Goal: Register for event/course

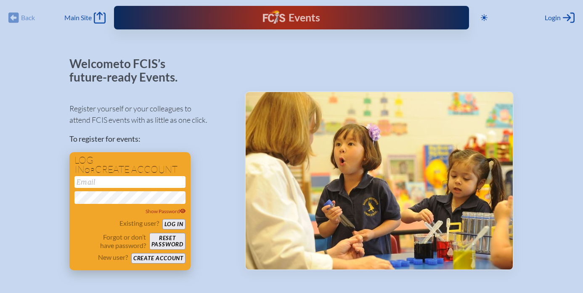
click at [108, 180] on input "email" at bounding box center [129, 182] width 111 height 12
type input "ianross1776@gmail.com"
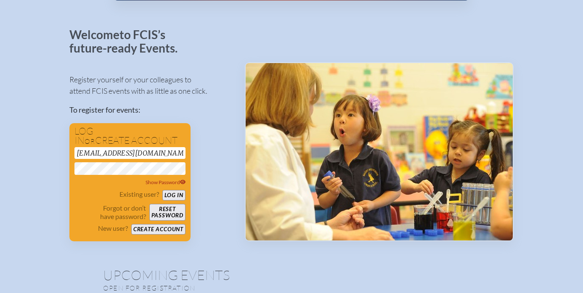
scroll to position [29, 0]
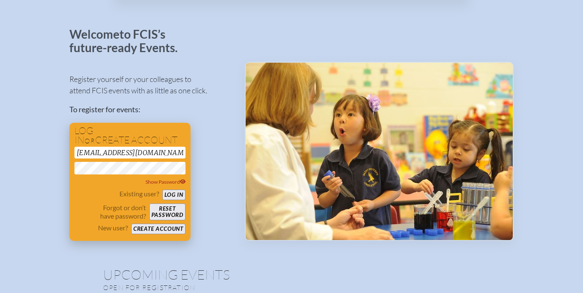
click at [159, 225] on button "Create account" at bounding box center [158, 229] width 54 height 11
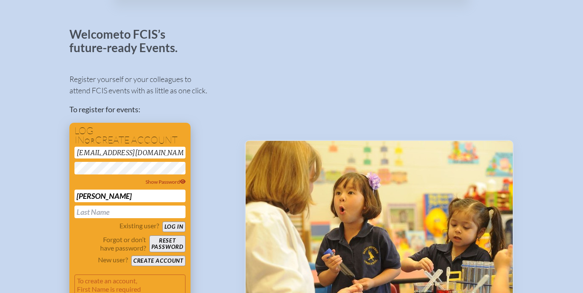
type input "Ian"
type input "Ross"
click at [200, 265] on div "Register yourself or your colleagues to attend FCIS events with as little as on…" at bounding box center [150, 192] width 162 height 253
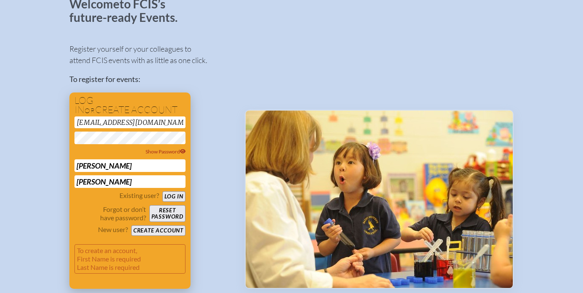
scroll to position [79, 0]
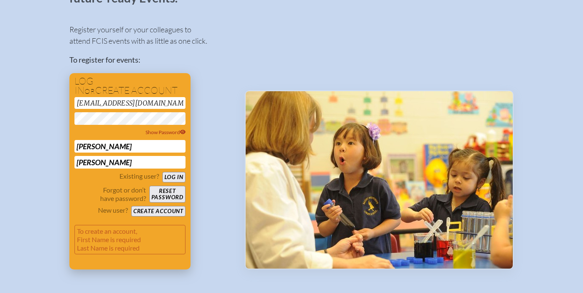
click at [167, 207] on button "Create account" at bounding box center [158, 211] width 54 height 11
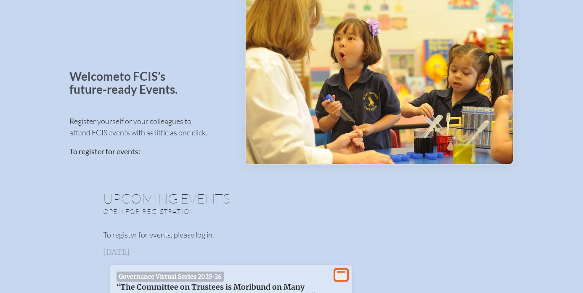
scroll to position [73, 0]
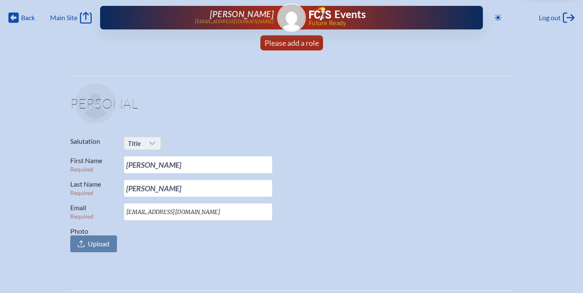
click at [151, 143] on icon at bounding box center [152, 143] width 7 height 7
click at [205, 140] on p "Salutation Title" at bounding box center [288, 143] width 436 height 13
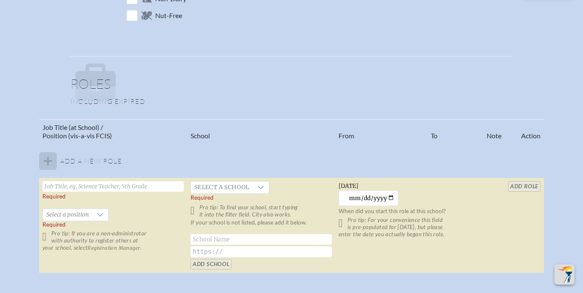
scroll to position [439, 0]
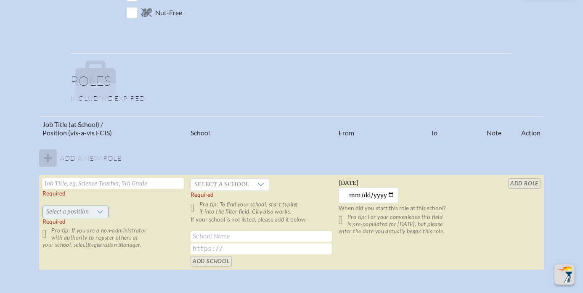
click at [101, 212] on icon at bounding box center [100, 212] width 7 height 7
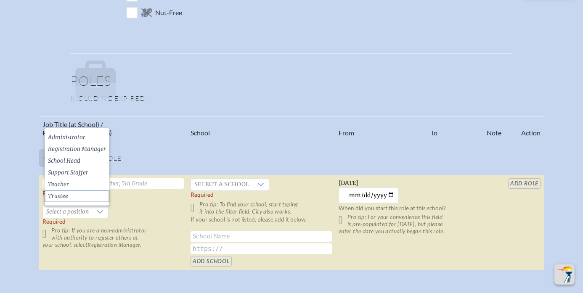
click at [77, 197] on li "Trustee" at bounding box center [77, 197] width 65 height 12
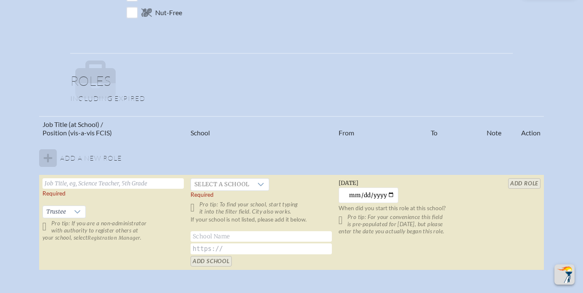
click at [181, 183] on input "text" at bounding box center [112, 183] width 141 height 11
type input "Board"
click at [264, 183] on icon at bounding box center [260, 184] width 7 height 7
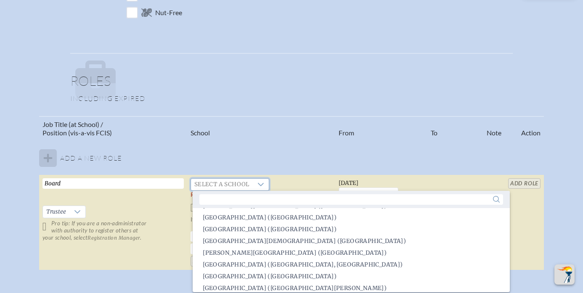
scroll to position [218, 0]
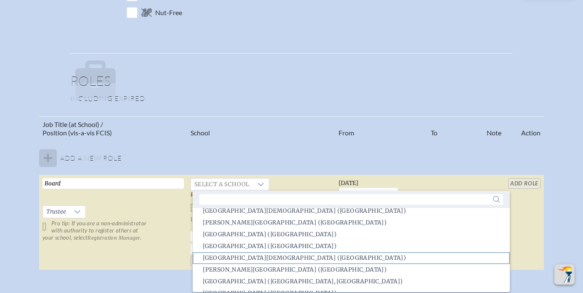
click at [246, 257] on span "Boca Raton Christian School (Boca Raton)" at bounding box center [304, 258] width 203 height 8
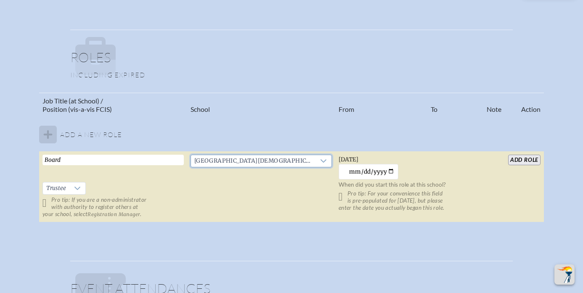
scroll to position [464, 0]
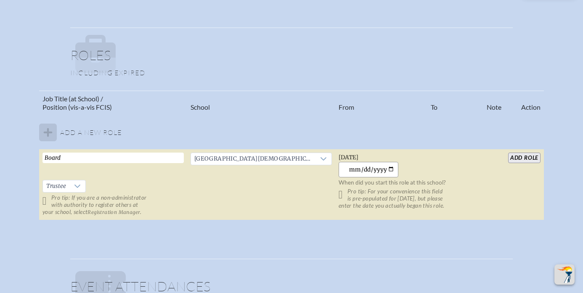
click at [377, 169] on input "2025-09-18" at bounding box center [369, 170] width 60 height 16
click at [347, 170] on input "2025-09-18" at bounding box center [369, 170] width 60 height 16
click at [361, 169] on input "2025-01-18" at bounding box center [369, 170] width 60 height 16
click at [377, 170] on input "2025-01-01" at bounding box center [369, 170] width 60 height 16
click at [365, 170] on input "0001-01-01" at bounding box center [369, 170] width 60 height 16
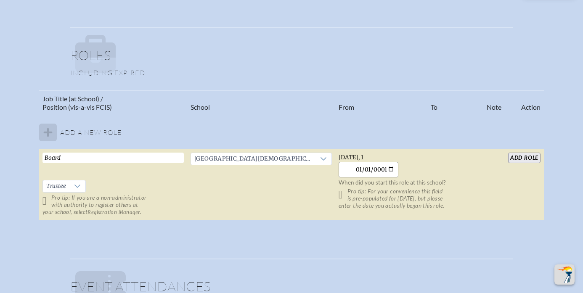
click at [368, 172] on input "0001-01-01" at bounding box center [369, 170] width 60 height 16
click at [371, 172] on input "0001-01-01" at bounding box center [369, 170] width 60 height 16
click at [367, 169] on input "0001-01-01" at bounding box center [369, 170] width 60 height 16
click at [375, 169] on input "0001-01-01" at bounding box center [369, 170] width 60 height 16
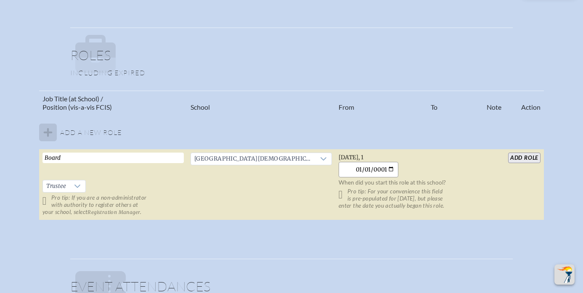
click at [375, 169] on input "0001-01-01" at bounding box center [369, 170] width 60 height 16
click at [373, 169] on input "0001-01-01" at bounding box center [369, 170] width 60 height 16
click at [373, 171] on input "2025-09-18" at bounding box center [369, 170] width 60 height 16
click at [347, 168] on input "2025-09-18" at bounding box center [369, 170] width 60 height 16
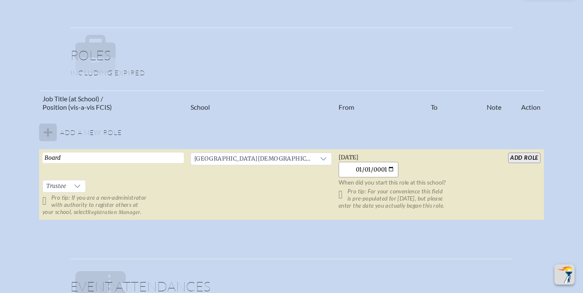
click at [360, 167] on input "2025-01-18" at bounding box center [369, 170] width 60 height 16
click at [377, 170] on input "2025-01-01" at bounding box center [369, 170] width 60 height 16
click at [366, 172] on input "0002-01-01" at bounding box center [369, 170] width 60 height 16
click at [372, 170] on input "0022-01-01" at bounding box center [369, 170] width 60 height 16
click at [375, 169] on input "0001-01-01" at bounding box center [369, 170] width 60 height 16
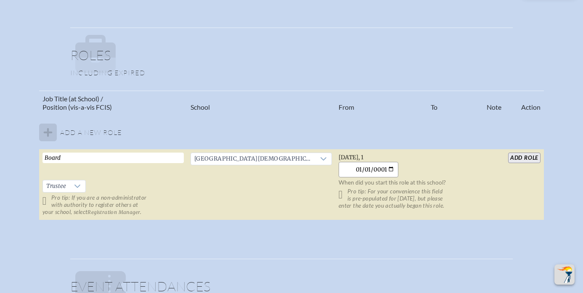
type input "2025-09-18"
click at [394, 169] on td "Thursday, September 18th, 2025 2025-09-18 When did you start this role at this …" at bounding box center [409, 184] width 148 height 71
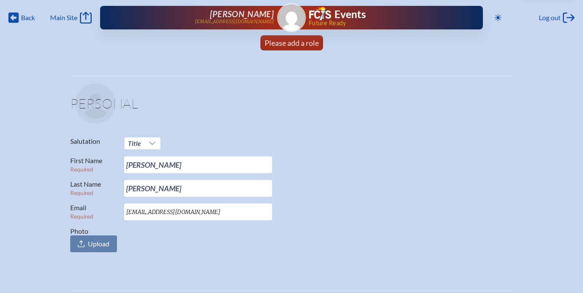
scroll to position [0, 0]
click at [295, 43] on span "Please add a role" at bounding box center [292, 42] width 54 height 9
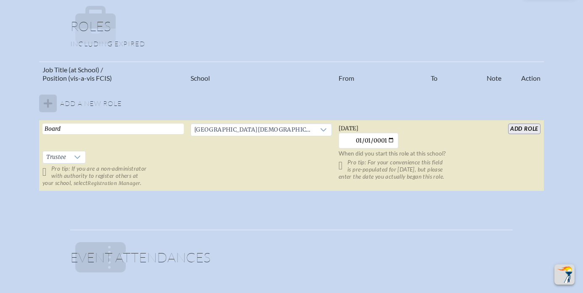
scroll to position [494, 0]
click at [519, 129] on input "add Role" at bounding box center [524, 128] width 32 height 11
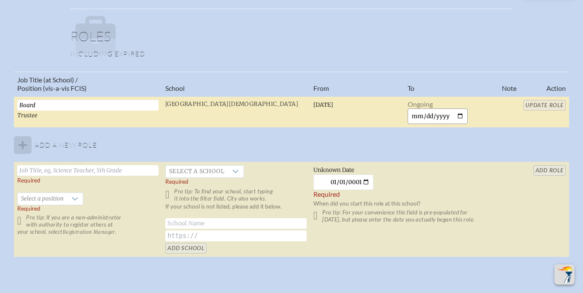
click at [446, 116] on input "date" at bounding box center [437, 116] width 60 height 16
click at [432, 118] on input "date" at bounding box center [437, 116] width 60 height 16
click at [445, 116] on input "date" at bounding box center [437, 116] width 60 height 16
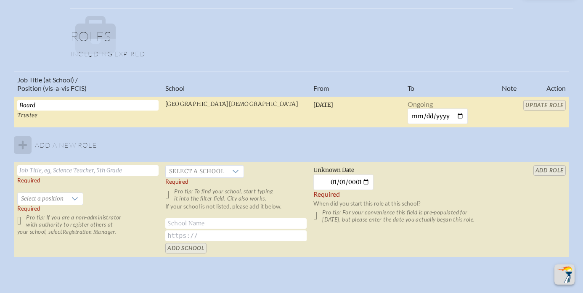
click at [468, 114] on td "Ongoing" at bounding box center [451, 112] width 94 height 32
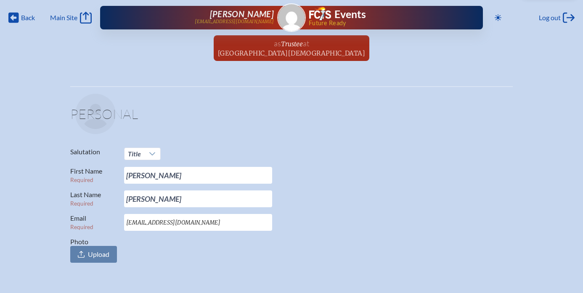
scroll to position [0, 0]
click at [14, 18] on icon "Back" at bounding box center [13, 18] width 11 height 12
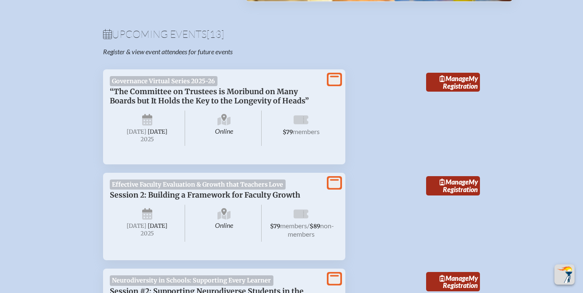
scroll to position [272, 0]
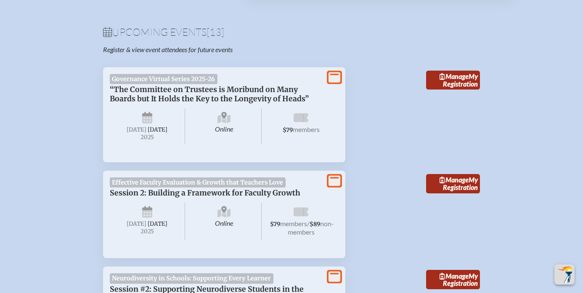
click at [186, 78] on span "Governance Virtual Series 2025-26" at bounding box center [164, 79] width 108 height 10
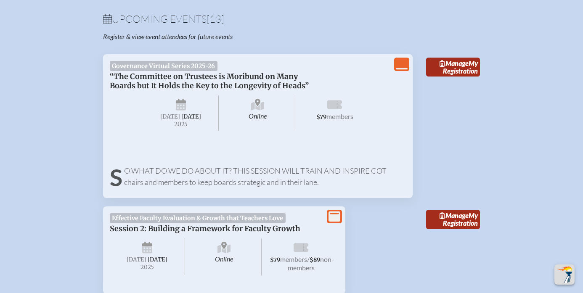
scroll to position [289, 0]
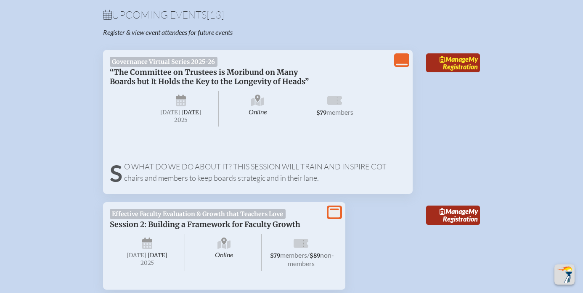
click at [457, 61] on span "Manage" at bounding box center [453, 59] width 29 height 8
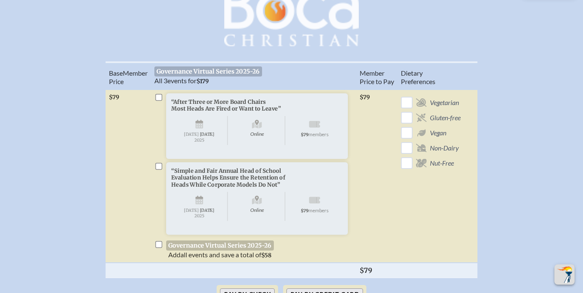
scroll to position [316, 0]
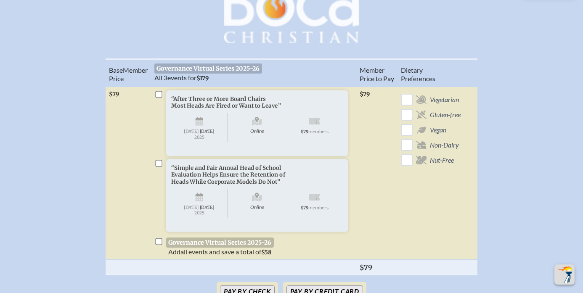
click at [159, 98] on input "checkbox" at bounding box center [158, 94] width 7 height 7
checkbox input "true"
click at [158, 167] on input "checkbox" at bounding box center [158, 163] width 7 height 7
checkbox input "true"
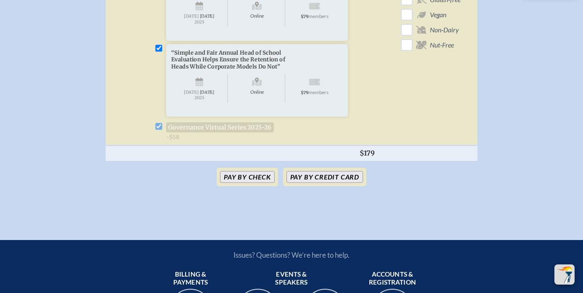
scroll to position [432, 0]
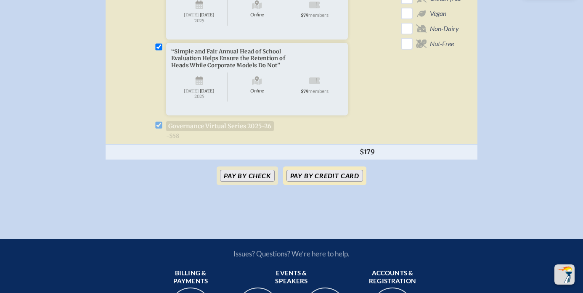
click at [312, 182] on button "Pay by Credit Card" at bounding box center [324, 176] width 77 height 12
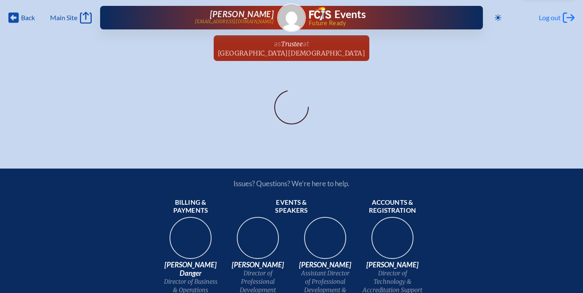
click at [554, 16] on span "Log out" at bounding box center [550, 17] width 22 height 8
